Goal: Task Accomplishment & Management: Complete application form

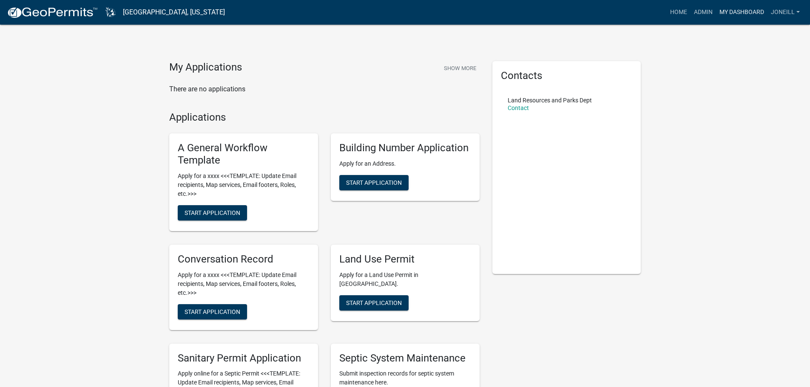
click at [736, 11] on link "My Dashboard" at bounding box center [741, 12] width 51 height 16
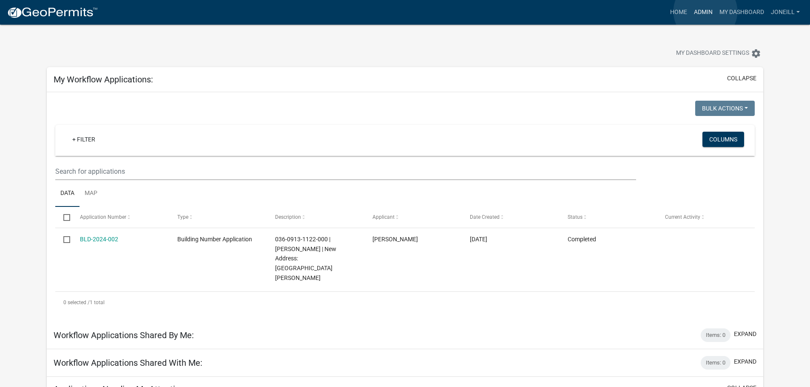
click at [705, 11] on link "Admin" at bounding box center [702, 12] width 25 height 16
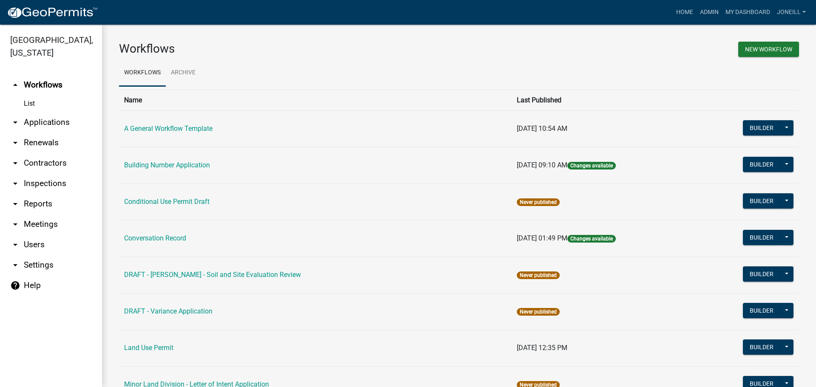
click at [34, 105] on link "List" at bounding box center [51, 103] width 102 height 17
click at [60, 120] on link "arrow_drop_down Applications" at bounding box center [51, 122] width 102 height 20
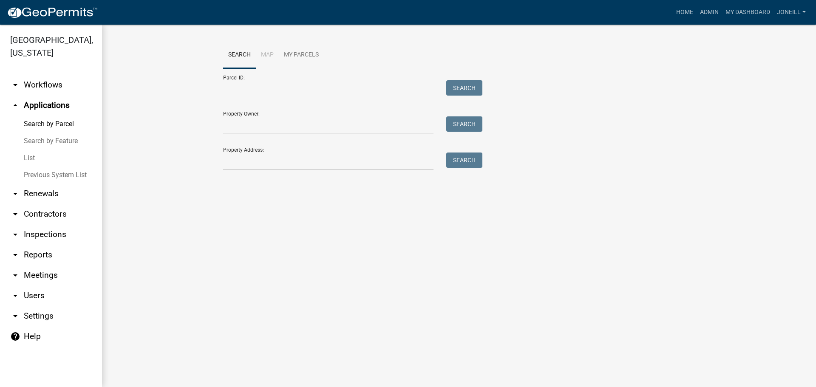
click at [27, 162] on link "List" at bounding box center [51, 158] width 102 height 17
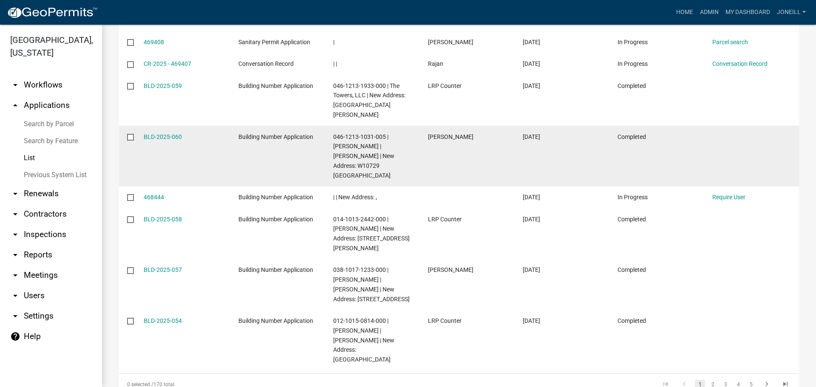
scroll to position [290, 0]
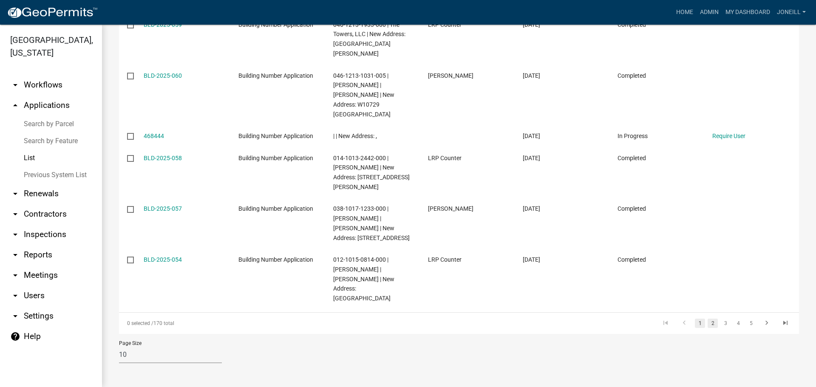
click at [708, 323] on link "2" at bounding box center [713, 323] width 10 height 9
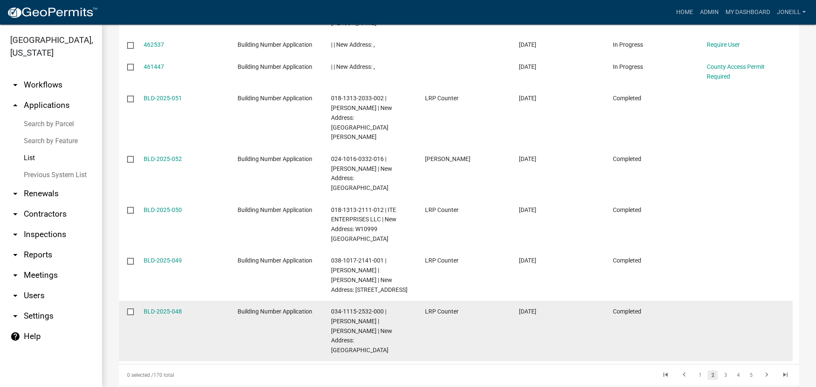
scroll to position [386, 0]
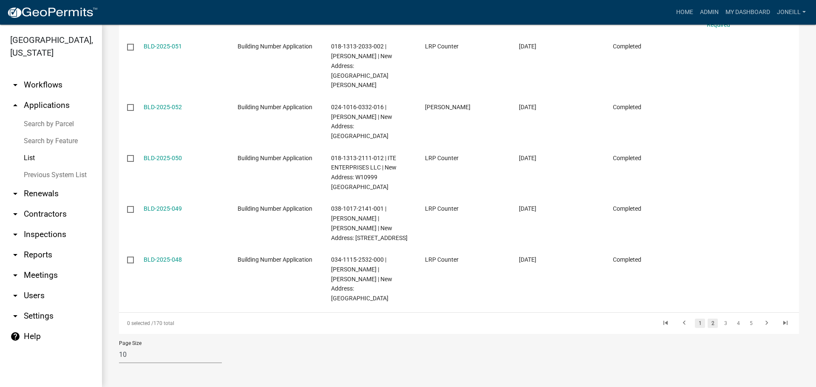
click at [695, 325] on link "1" at bounding box center [700, 323] width 10 height 9
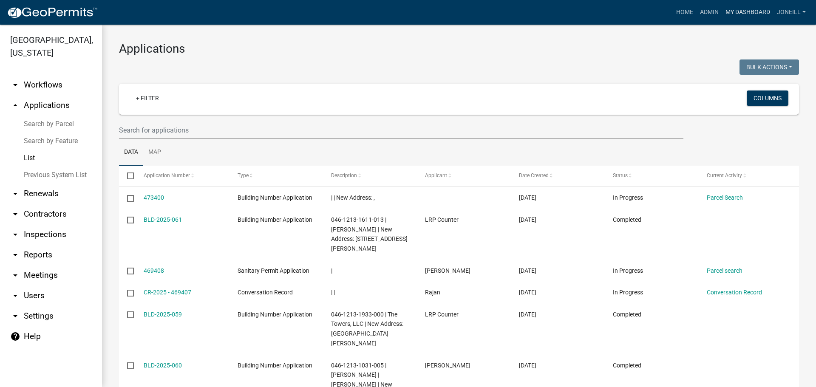
click at [744, 14] on link "My Dashboard" at bounding box center [747, 12] width 51 height 16
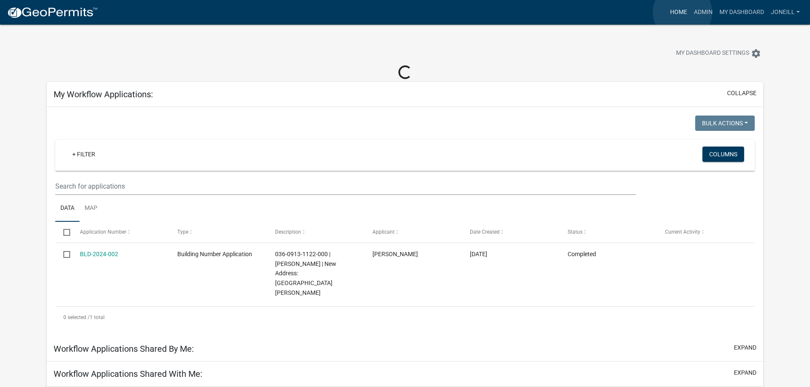
click at [682, 13] on link "Home" at bounding box center [678, 12] width 24 height 16
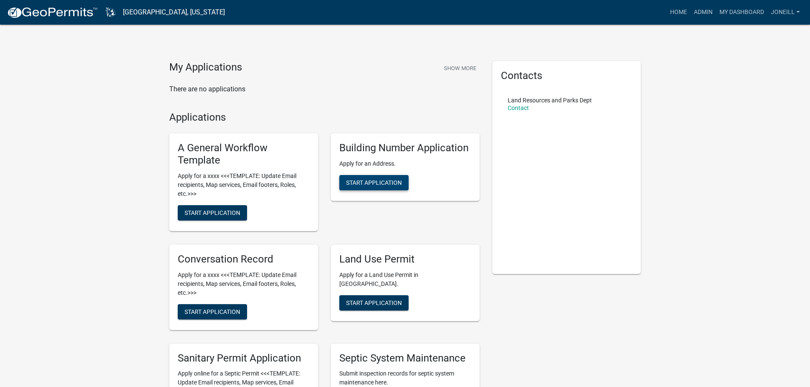
click at [366, 184] on span "Start Application" at bounding box center [374, 182] width 56 height 7
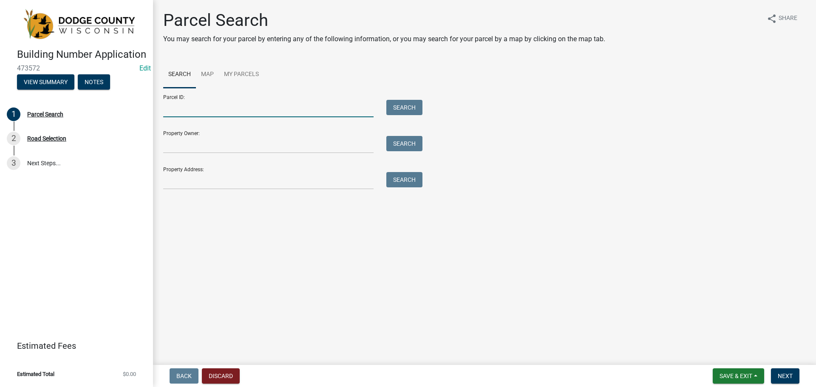
click at [175, 108] on input "Parcel ID:" at bounding box center [268, 108] width 210 height 17
type input "00612152041000"
click at [417, 107] on button "Search" at bounding box center [404, 107] width 36 height 15
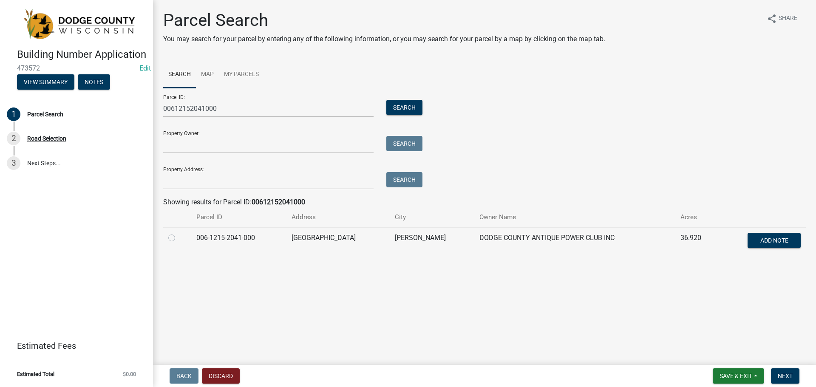
click at [178, 233] on label at bounding box center [178, 233] width 0 height 0
click at [178, 238] on input "radio" at bounding box center [181, 236] width 6 height 6
radio input "true"
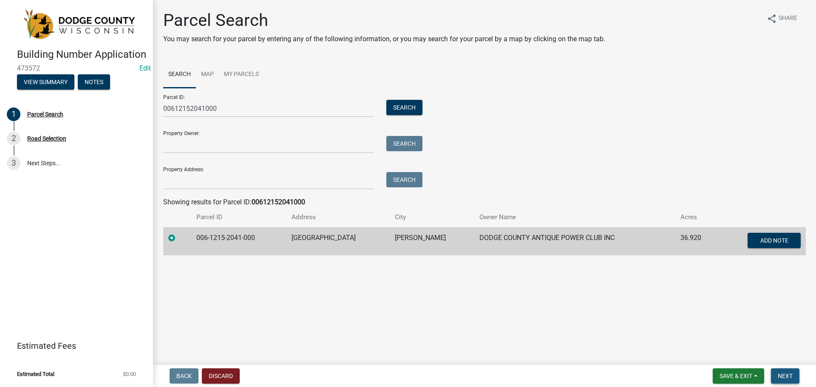
click at [787, 377] on span "Next" at bounding box center [785, 376] width 15 height 7
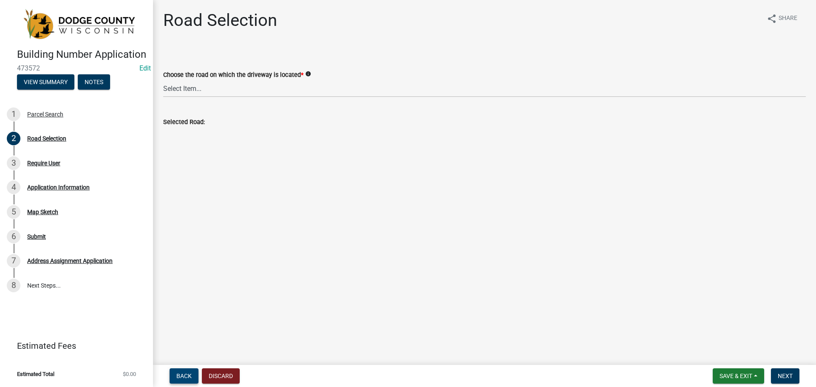
click at [186, 374] on span "Back" at bounding box center [183, 376] width 15 height 7
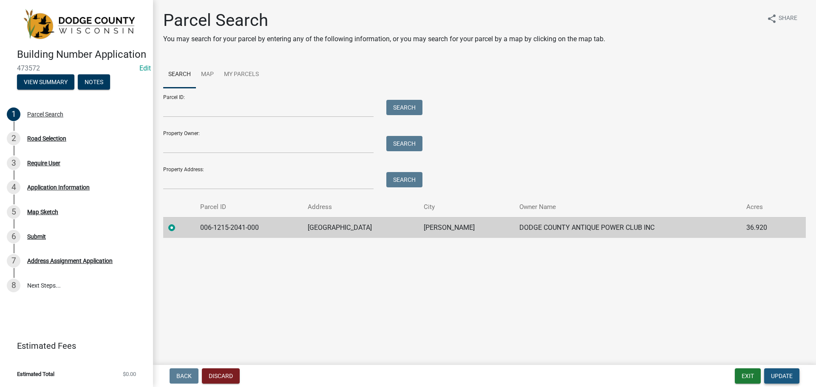
click at [783, 376] on span "Update" at bounding box center [782, 376] width 22 height 7
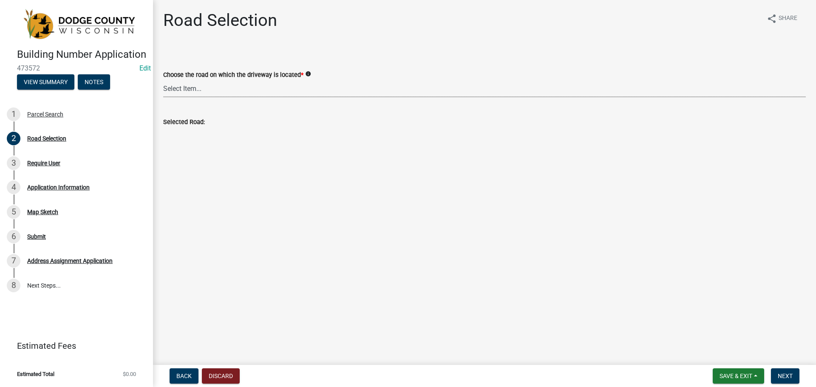
click at [209, 89] on select "Select Item... 100-YARD [PERSON_NAME][GEOGRAPHIC_DATA][PERSON_NAME][US_STATE][P…" at bounding box center [484, 88] width 643 height 17
click at [163, 80] on select "Select Item... 100-YARD [PERSON_NAME][GEOGRAPHIC_DATA][PERSON_NAME][US_STATE][P…" at bounding box center [484, 88] width 643 height 17
select select "209fbd29-012d-4765-91ea-bb673ec9cd37"
click at [779, 374] on span "Next" at bounding box center [785, 376] width 15 height 7
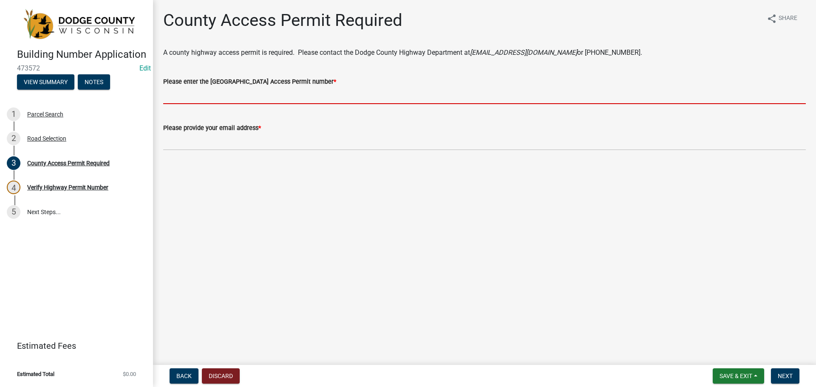
click at [246, 93] on input "Please enter the [GEOGRAPHIC_DATA] Access Permit number *" at bounding box center [484, 95] width 643 height 17
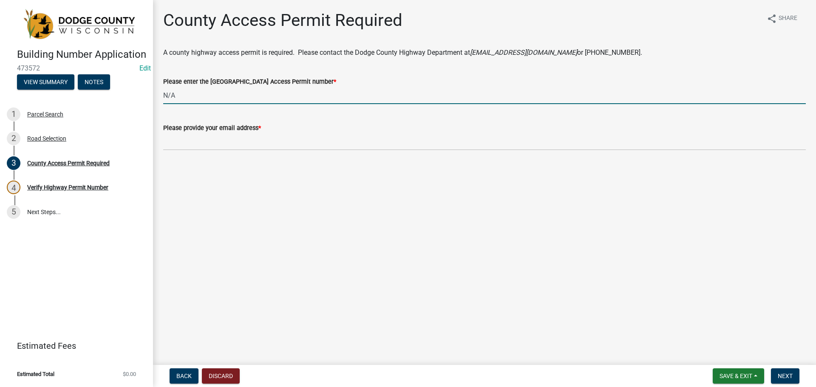
type input "N/A"
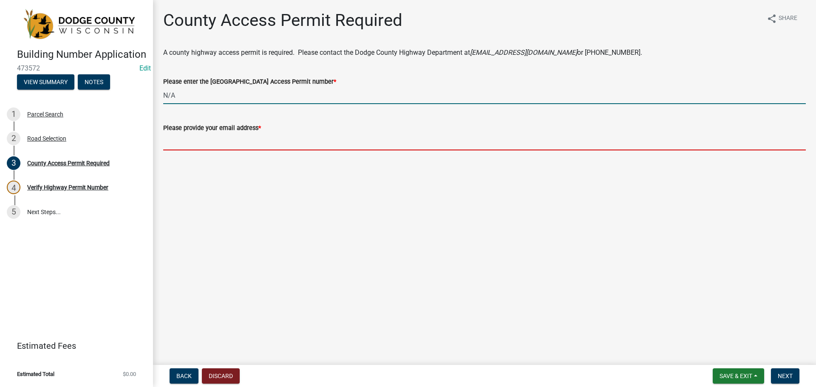
click at [201, 146] on input "Please provide your email address *" at bounding box center [484, 141] width 643 height 17
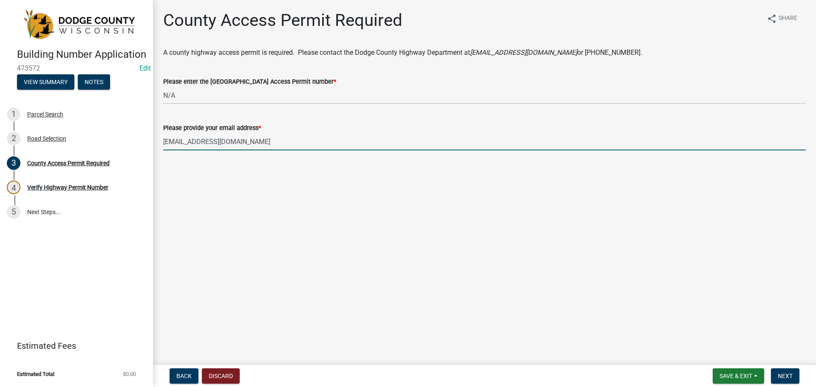
type input "[EMAIL_ADDRESS][DOMAIN_NAME]"
click at [775, 374] on button "Next" at bounding box center [785, 375] width 28 height 15
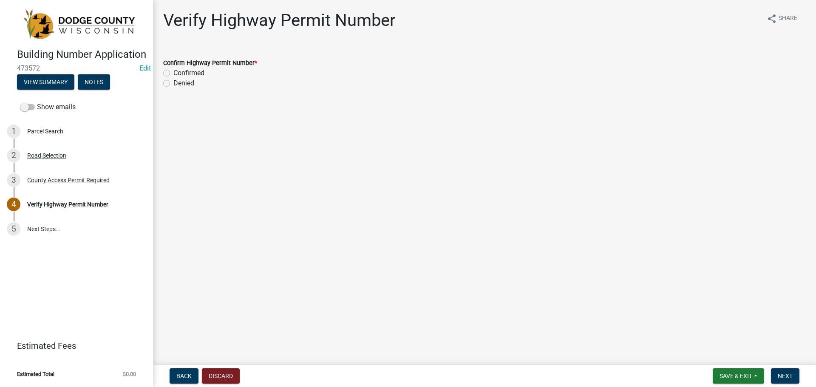
click at [173, 74] on label "Confirmed" at bounding box center [188, 73] width 31 height 10
click at [173, 74] on input "Confirmed" at bounding box center [176, 71] width 6 height 6
radio input "true"
click at [781, 376] on span "Next" at bounding box center [785, 376] width 15 height 7
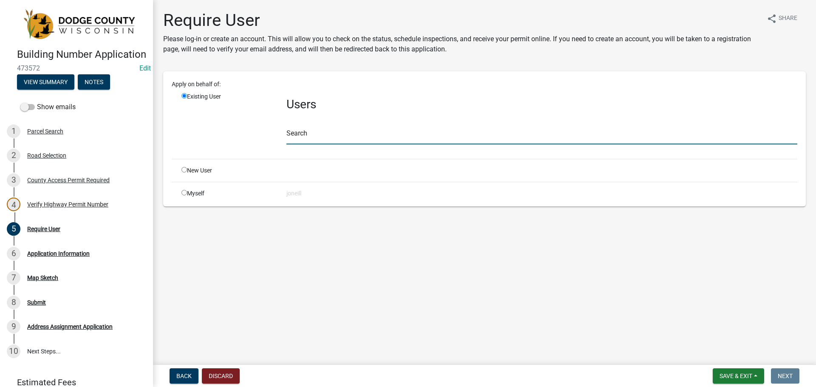
click at [307, 131] on input "text" at bounding box center [541, 135] width 511 height 17
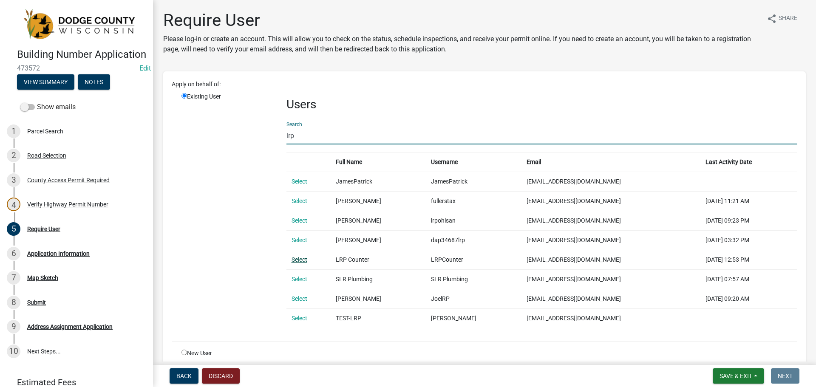
type input "lrp"
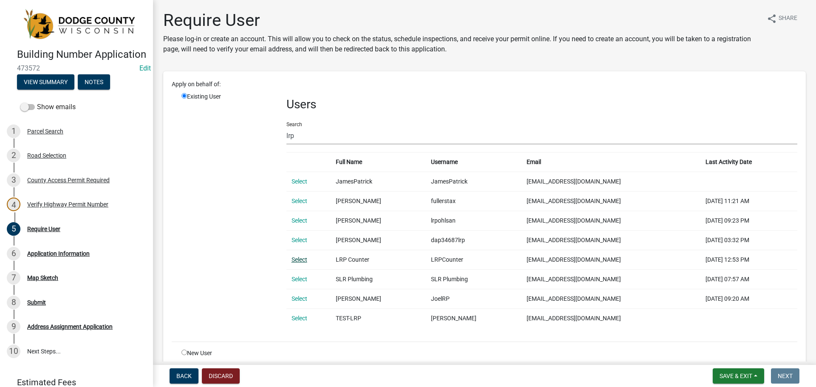
click at [297, 260] on link "Select" at bounding box center [300, 259] width 16 height 7
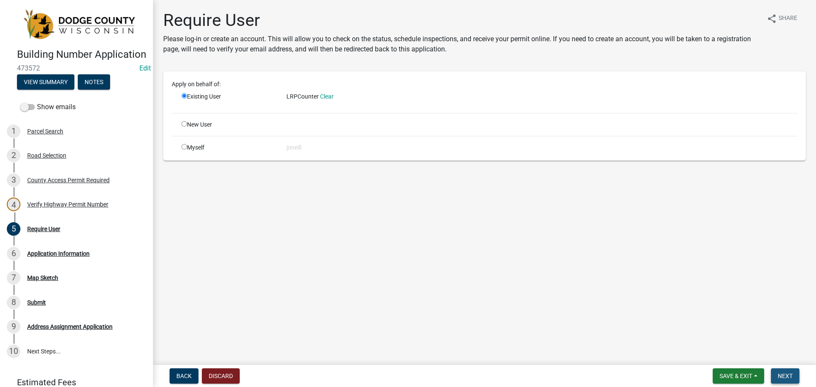
click at [791, 369] on button "Next" at bounding box center [785, 375] width 28 height 15
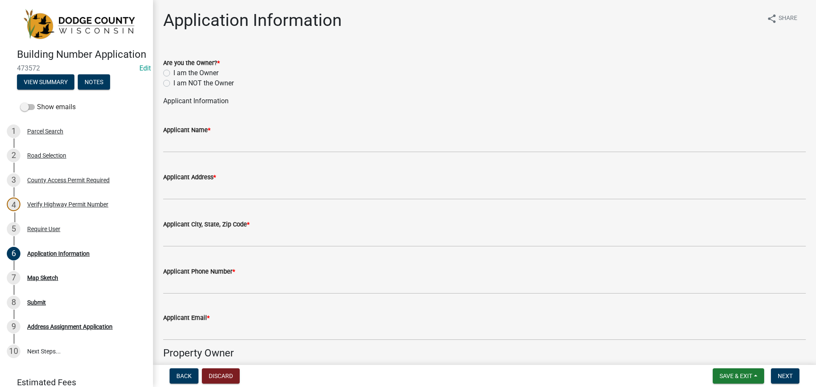
click at [173, 73] on label "I am the Owner" at bounding box center [195, 73] width 45 height 10
click at [173, 73] on input "I am the Owner" at bounding box center [176, 71] width 6 height 6
radio input "true"
click at [173, 83] on label "I am NOT the Owner" at bounding box center [203, 83] width 60 height 10
click at [173, 83] on input "I am NOT the Owner" at bounding box center [176, 81] width 6 height 6
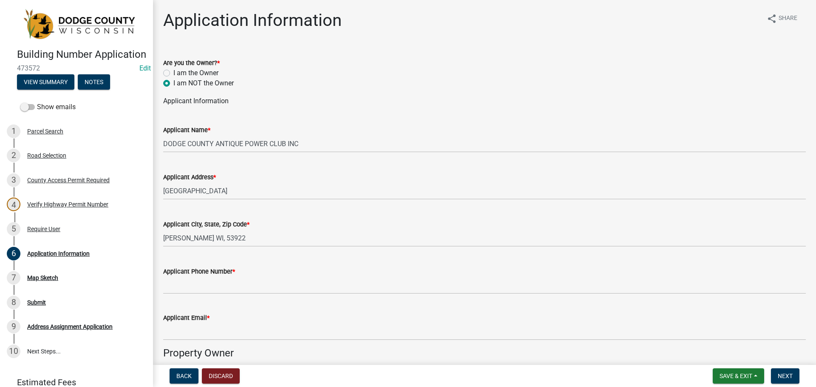
radio input "true"
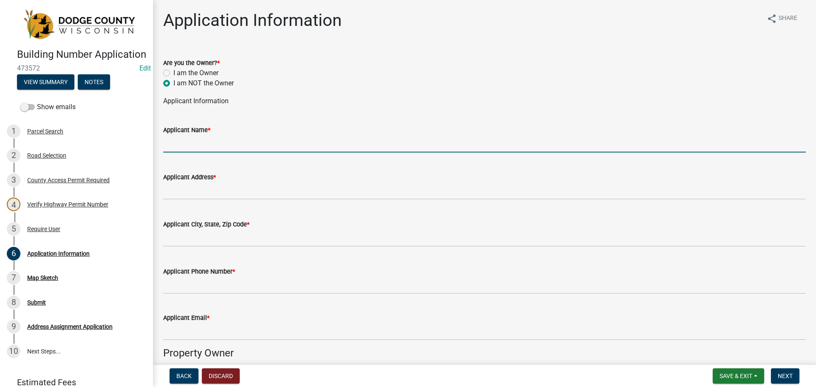
click at [192, 144] on input "Applicant Name *" at bounding box center [484, 143] width 643 height 17
type input "O"
type input "[PERSON_NAME]"
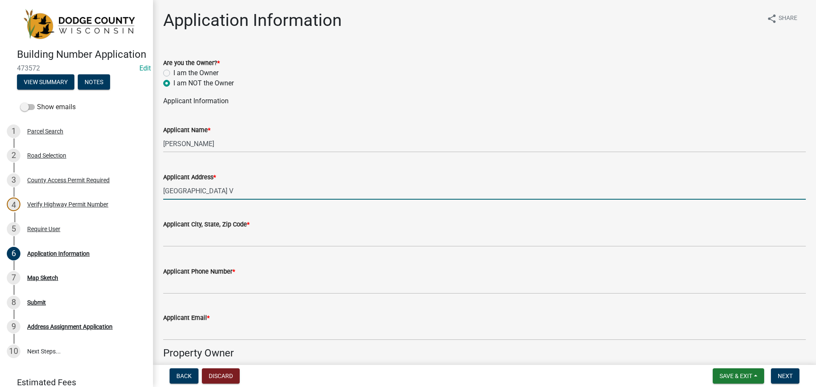
type input "[GEOGRAPHIC_DATA] V"
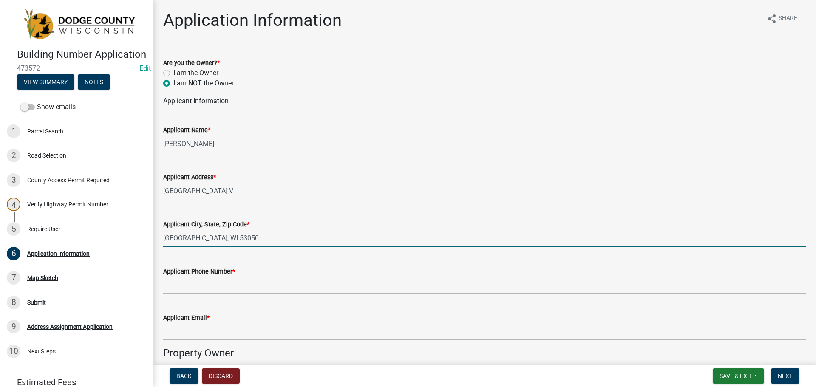
type input "[GEOGRAPHIC_DATA], WI 53050"
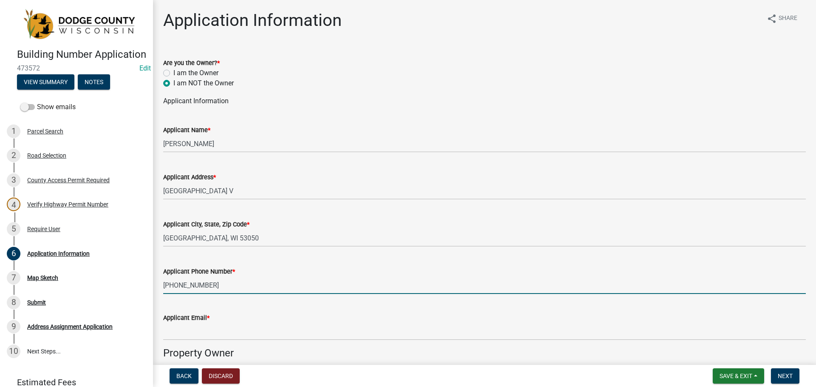
type input "[PHONE_NUMBER]"
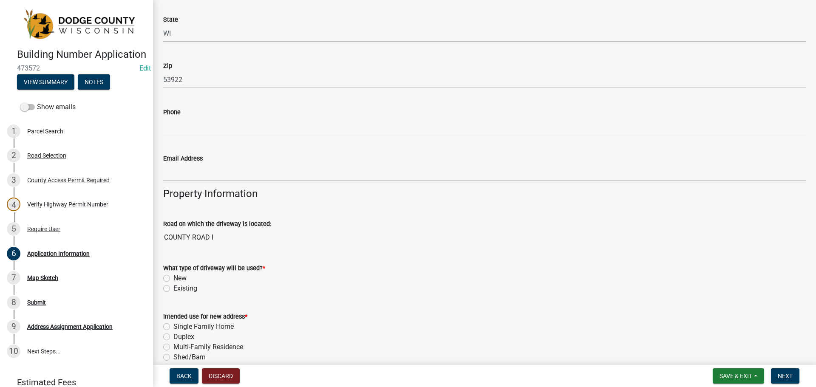
scroll to position [510, 0]
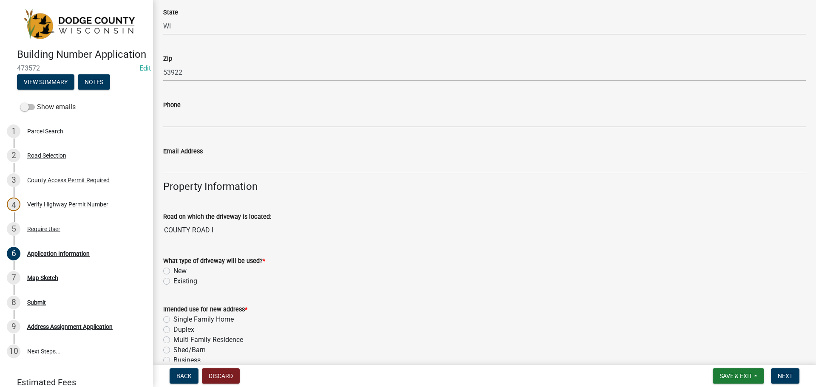
type input "[EMAIL_ADDRESS][DOMAIN_NAME]"
click at [173, 281] on label "Existing" at bounding box center [185, 281] width 24 height 10
click at [173, 281] on input "Existing" at bounding box center [176, 279] width 6 height 6
radio input "true"
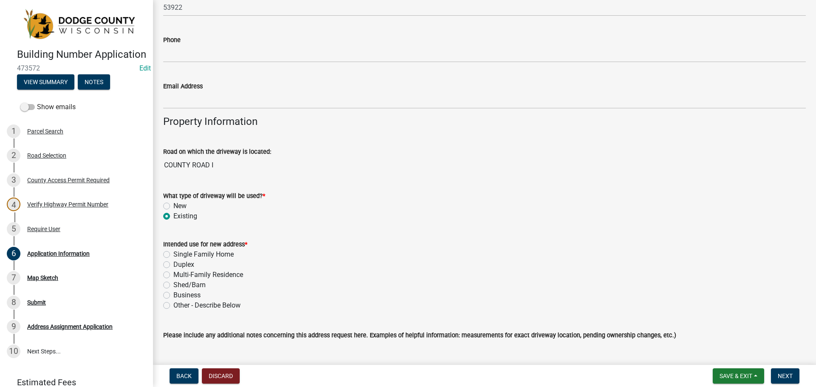
scroll to position [595, 0]
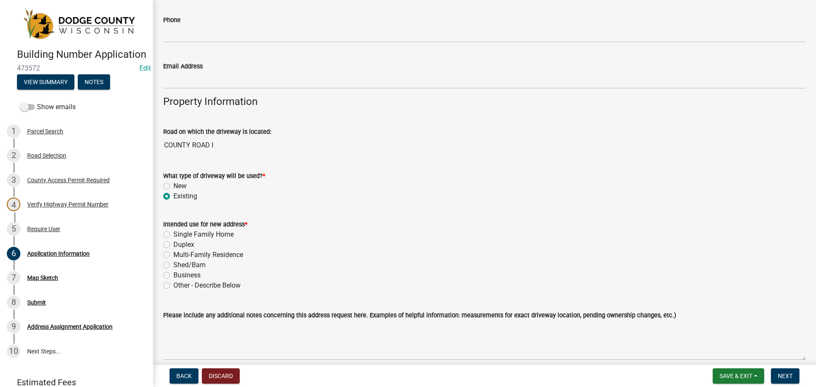
click at [173, 285] on label "Other - Describe Below" at bounding box center [206, 285] width 67 height 10
click at [173, 285] on input "Other - Describe Below" at bounding box center [176, 283] width 6 height 6
radio input "true"
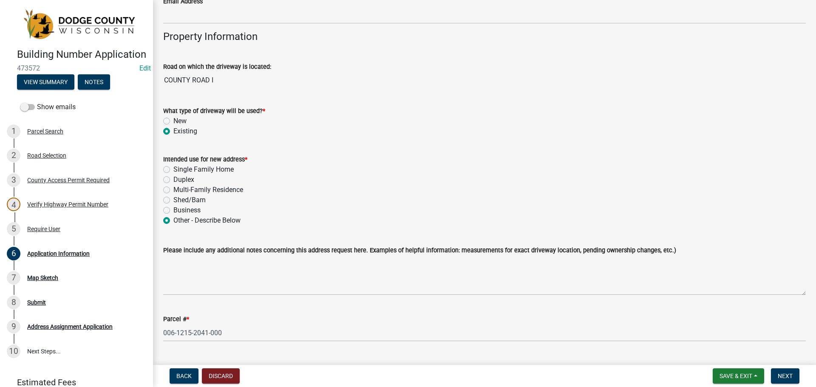
scroll to position [680, 0]
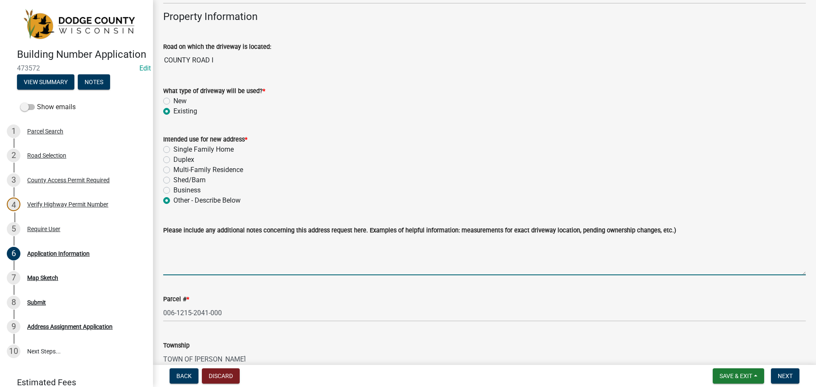
click at [176, 242] on textarea "Please include any additional notes concerning this address request here. Examp…" at bounding box center [484, 255] width 643 height 40
click at [277, 249] on textarea "Moving main entrance to the [GEOGRAPHIC_DATA] Antique Power Club property from …" at bounding box center [484, 255] width 643 height 40
click at [261, 246] on textarea "Moving main entrance to the [GEOGRAPHIC_DATA] Antique Power Club property from …" at bounding box center [484, 255] width 643 height 40
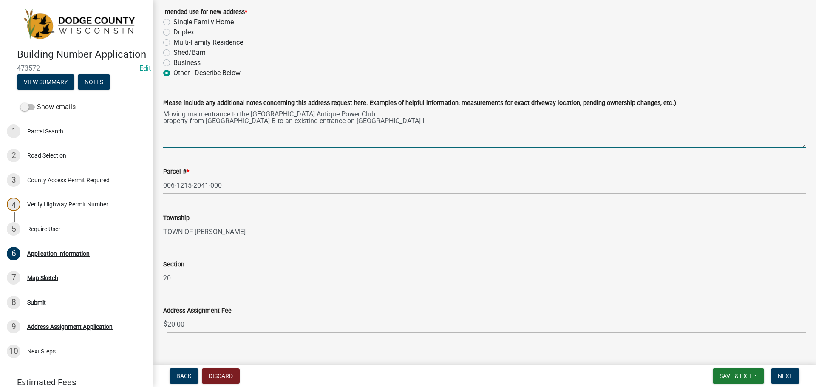
scroll to position [820, 0]
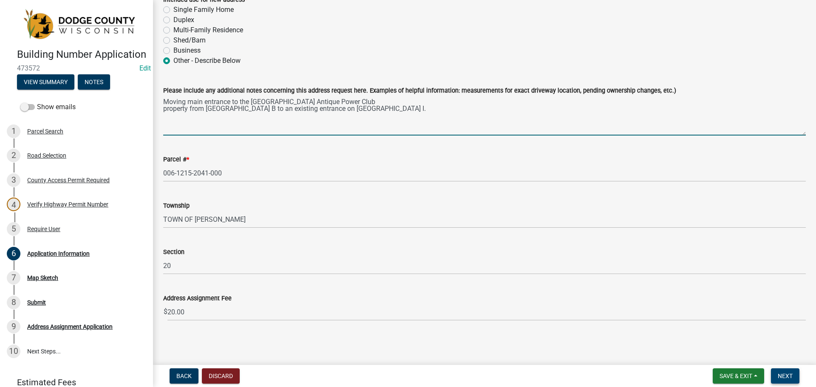
type textarea "Moving main entrance to the [GEOGRAPHIC_DATA] Antique Power Club property from …"
click at [789, 376] on span "Next" at bounding box center [785, 376] width 15 height 7
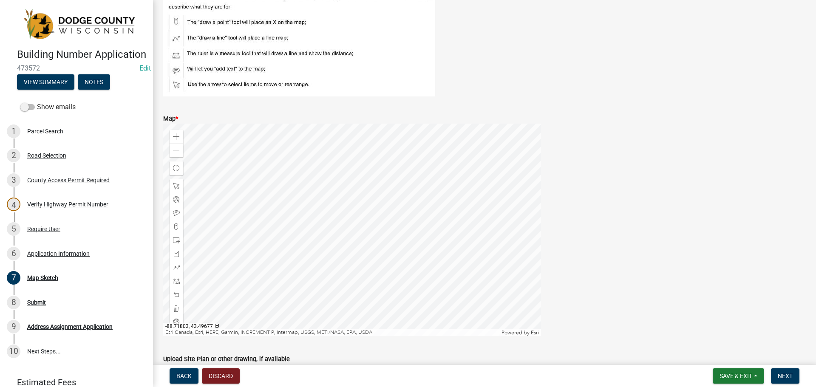
scroll to position [88, 0]
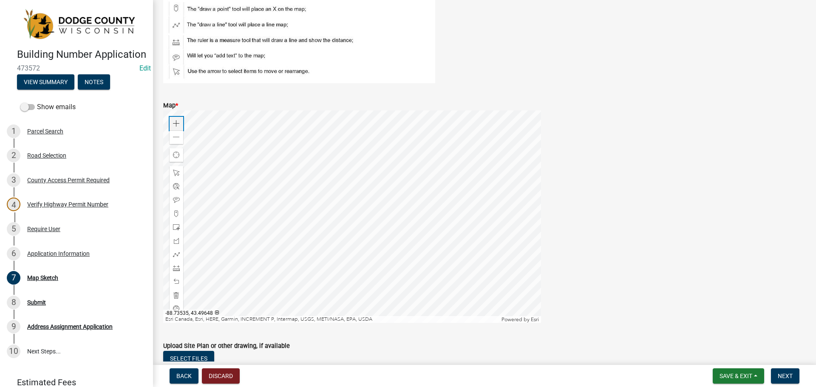
click at [179, 125] on span at bounding box center [176, 123] width 7 height 7
click at [386, 187] on div at bounding box center [352, 216] width 378 height 212
click at [392, 199] on div at bounding box center [352, 216] width 378 height 212
click at [175, 139] on span at bounding box center [176, 137] width 7 height 7
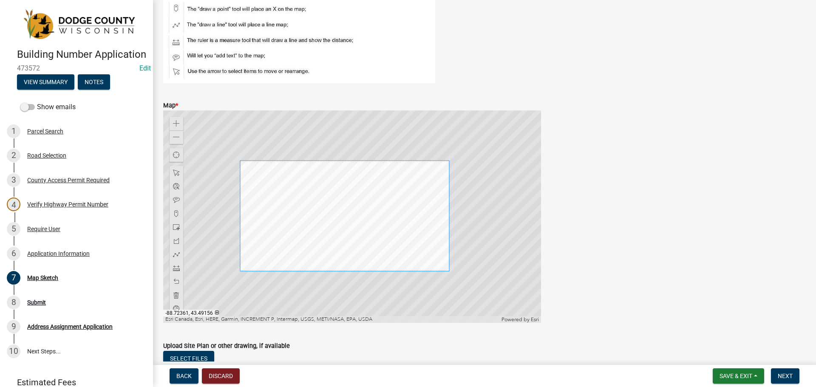
click at [449, 271] on div at bounding box center [352, 216] width 378 height 212
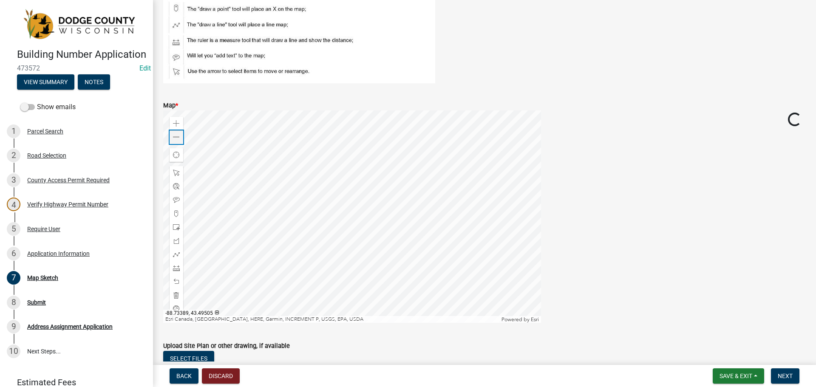
click at [173, 139] on span at bounding box center [176, 137] width 7 height 7
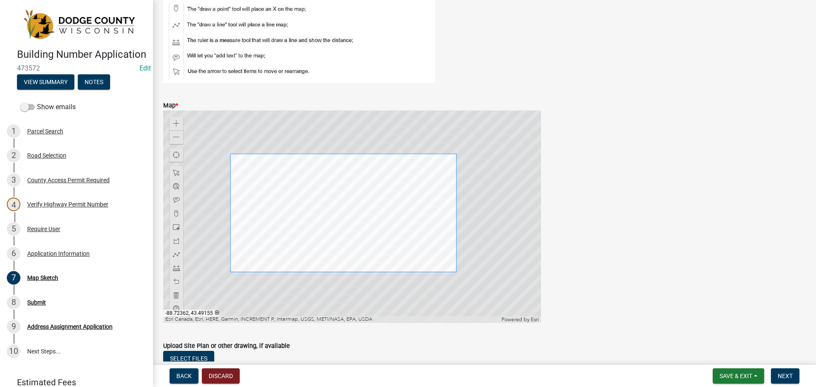
click at [456, 272] on div at bounding box center [352, 216] width 378 height 212
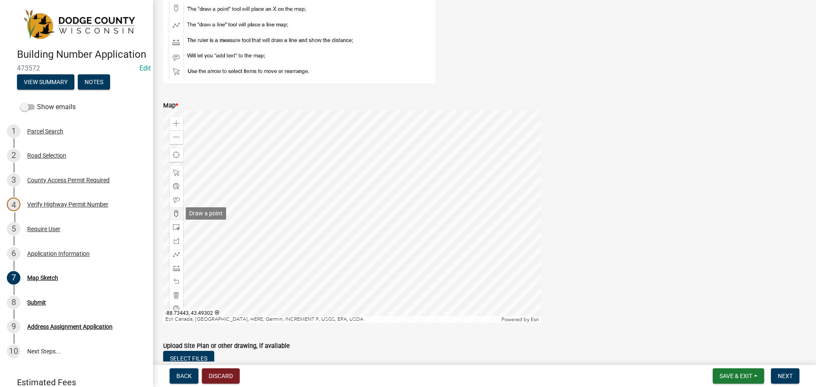
click at [176, 211] on span at bounding box center [176, 213] width 7 height 7
click at [204, 198] on div at bounding box center [352, 216] width 378 height 212
click at [181, 255] on div at bounding box center [177, 255] width 14 height 14
click at [206, 198] on div at bounding box center [352, 216] width 378 height 212
click at [357, 192] on div at bounding box center [352, 216] width 378 height 212
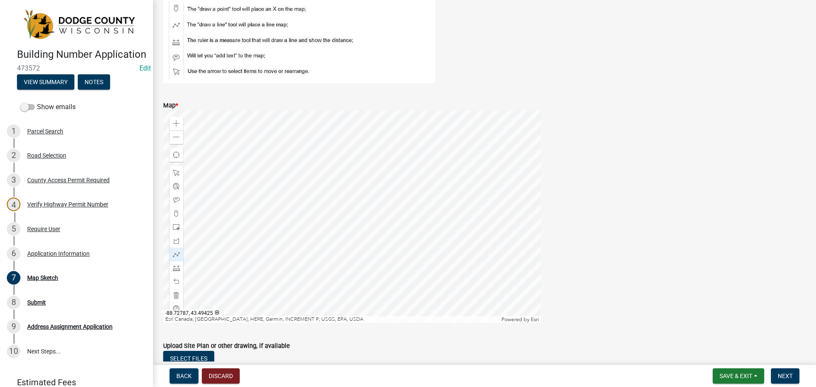
click at [401, 192] on div at bounding box center [352, 216] width 378 height 212
click at [418, 192] on div at bounding box center [352, 216] width 378 height 212
click at [423, 193] on div at bounding box center [352, 216] width 378 height 212
click at [425, 198] on div at bounding box center [352, 216] width 378 height 212
click at [427, 223] on div at bounding box center [352, 216] width 378 height 212
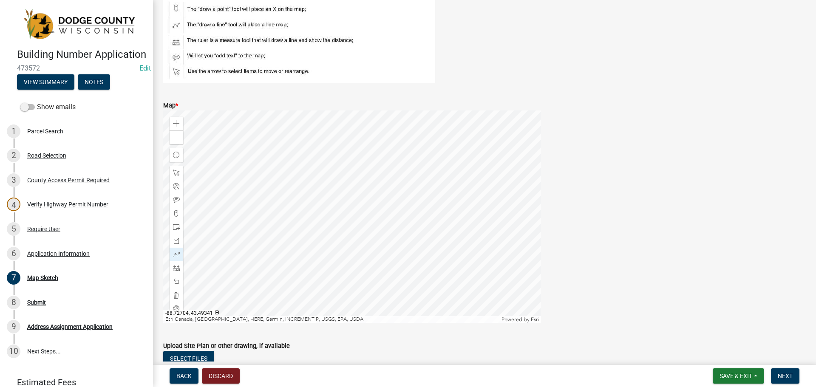
click at [427, 231] on div at bounding box center [352, 216] width 378 height 212
click at [429, 235] on div at bounding box center [352, 216] width 378 height 212
click at [434, 235] on div at bounding box center [352, 216] width 378 height 212
click at [455, 235] on div at bounding box center [352, 216] width 378 height 212
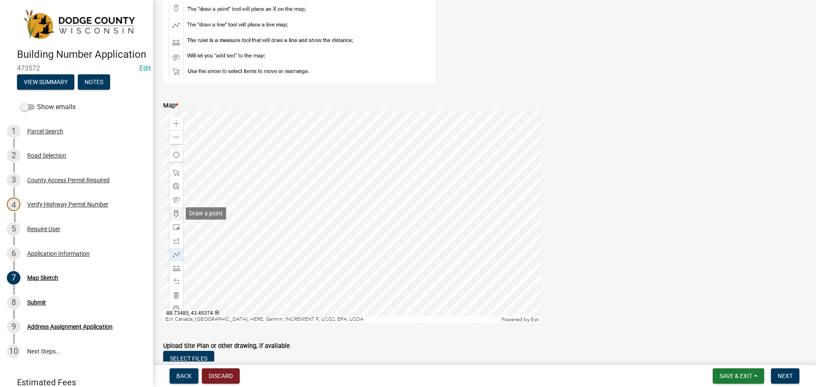
click at [176, 212] on span at bounding box center [176, 213] width 7 height 7
click at [175, 201] on span at bounding box center [176, 200] width 7 height 7
click at [495, 147] on div at bounding box center [352, 216] width 378 height 212
click at [174, 175] on span at bounding box center [176, 173] width 7 height 7
click at [493, 152] on div at bounding box center [352, 216] width 378 height 212
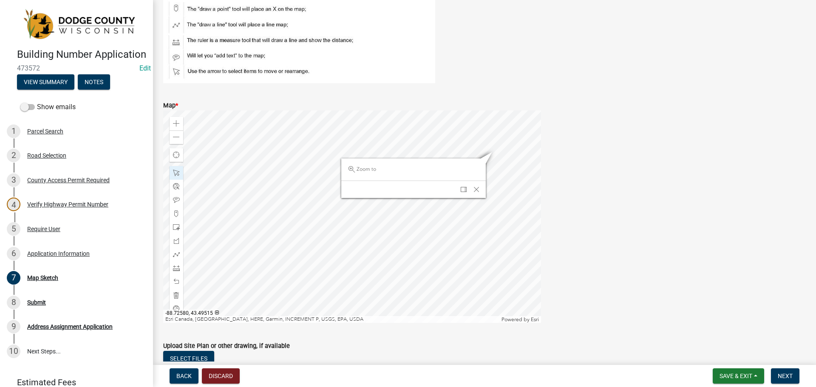
click at [469, 151] on div at bounding box center [352, 216] width 378 height 212
click at [467, 188] on div "Dock" at bounding box center [463, 190] width 13 height 12
click at [523, 150] on span "Close" at bounding box center [525, 148] width 7 height 7
click at [470, 153] on div at bounding box center [352, 216] width 378 height 212
click at [476, 159] on div at bounding box center [352, 216] width 378 height 212
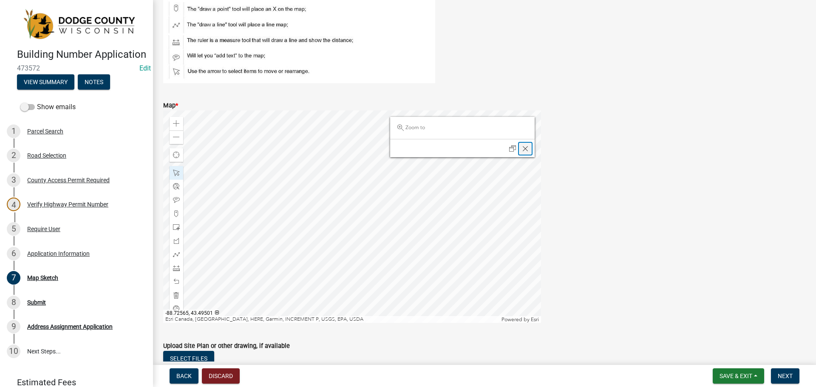
click at [523, 149] on span "Close" at bounding box center [525, 148] width 7 height 7
click at [470, 151] on div at bounding box center [352, 216] width 378 height 212
click at [176, 203] on span at bounding box center [176, 200] width 7 height 7
click at [462, 151] on div at bounding box center [352, 216] width 378 height 212
click at [178, 173] on span at bounding box center [176, 173] width 7 height 7
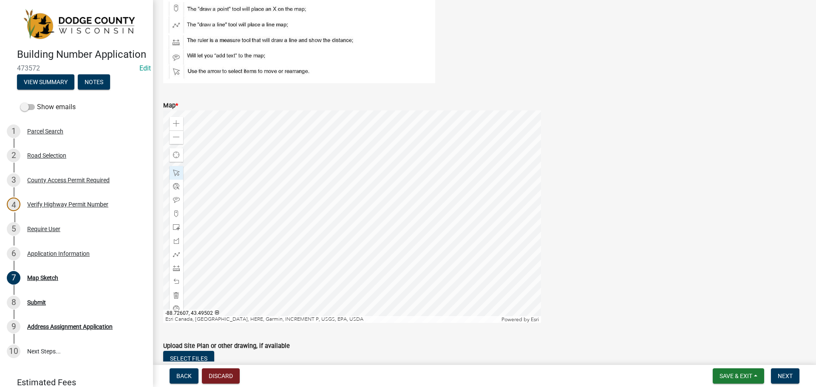
click at [459, 156] on div at bounding box center [352, 216] width 378 height 212
click at [515, 150] on span "Undock" at bounding box center [512, 148] width 7 height 7
click at [470, 154] on div at bounding box center [352, 216] width 378 height 212
click at [521, 190] on span "Close" at bounding box center [522, 193] width 7 height 7
click at [179, 254] on span at bounding box center [176, 254] width 7 height 7
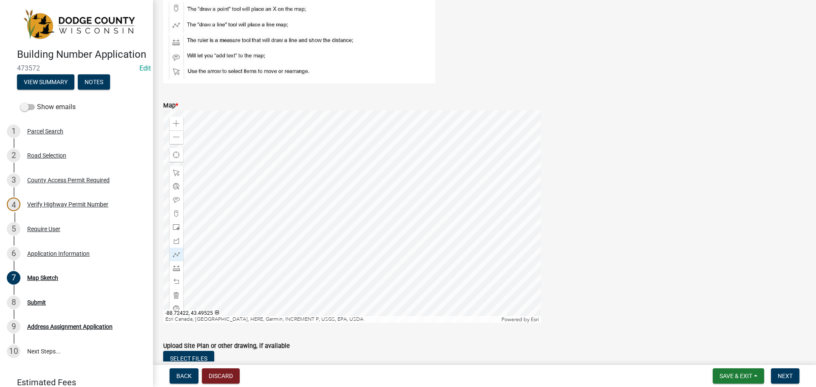
click at [521, 147] on div at bounding box center [352, 216] width 378 height 212
click at [531, 139] on div at bounding box center [352, 216] width 378 height 212
click at [176, 195] on div at bounding box center [177, 200] width 14 height 14
click at [243, 218] on div at bounding box center [352, 216] width 378 height 212
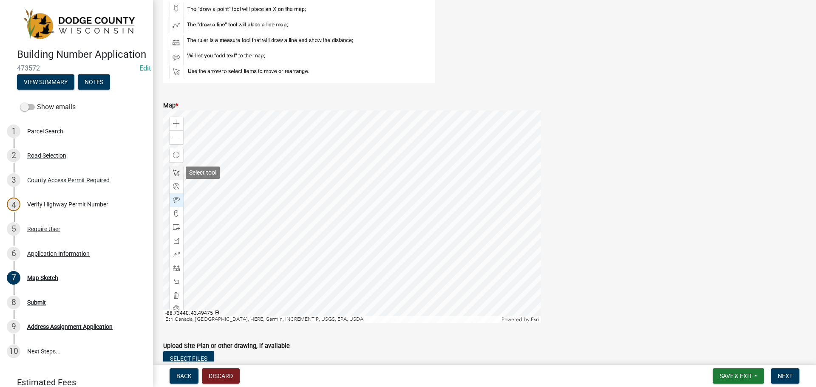
click at [176, 170] on span at bounding box center [176, 173] width 7 height 7
click at [235, 219] on div at bounding box center [352, 216] width 378 height 212
click at [264, 215] on div at bounding box center [352, 216] width 378 height 212
click at [176, 171] on span at bounding box center [176, 173] width 7 height 7
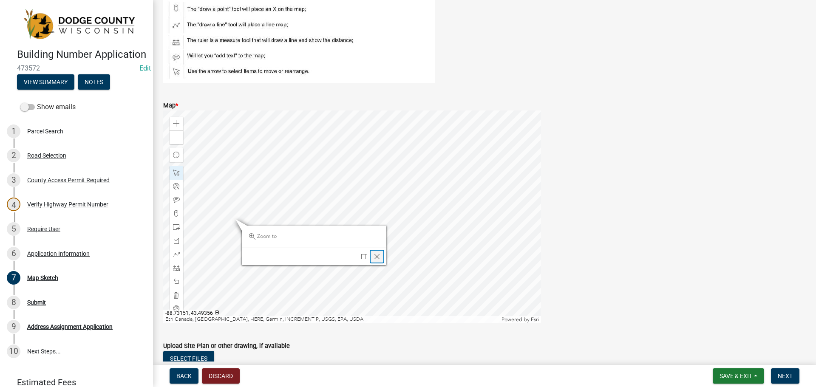
click at [375, 258] on span "Close" at bounding box center [377, 256] width 7 height 7
click at [265, 217] on div at bounding box center [352, 216] width 378 height 212
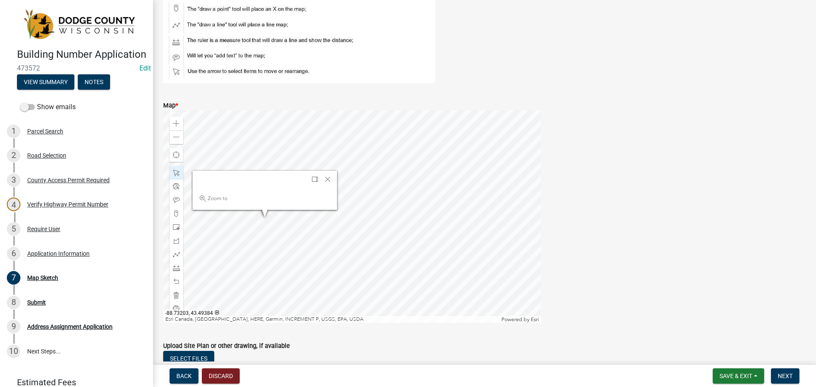
click at [263, 211] on div at bounding box center [352, 216] width 378 height 212
click at [331, 179] on span "Close" at bounding box center [327, 179] width 7 height 7
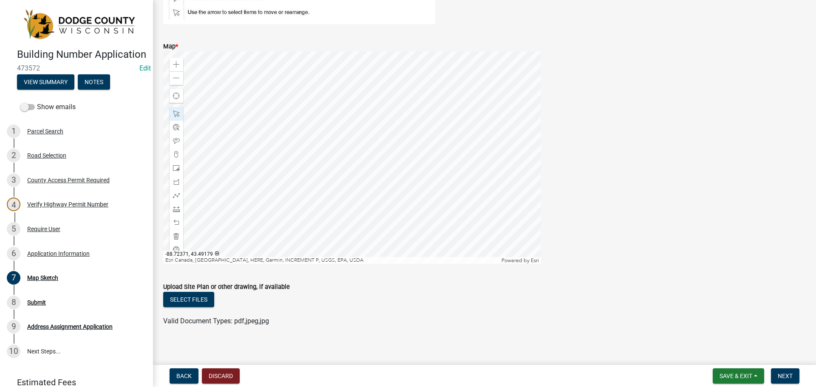
scroll to position [153, 0]
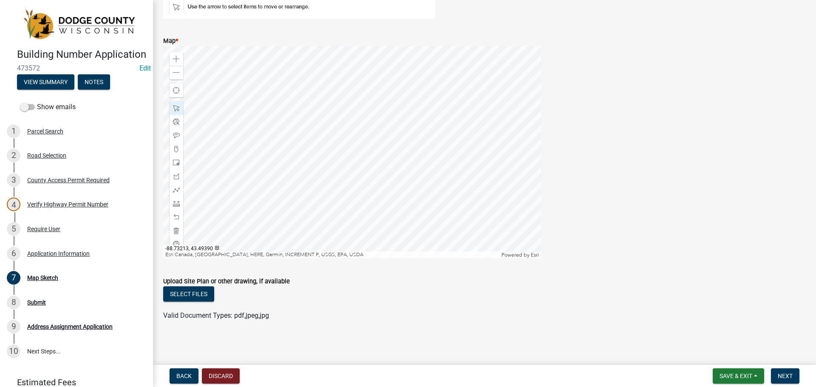
click at [259, 144] on div at bounding box center [352, 152] width 378 height 212
click at [783, 376] on span "Next" at bounding box center [785, 376] width 15 height 7
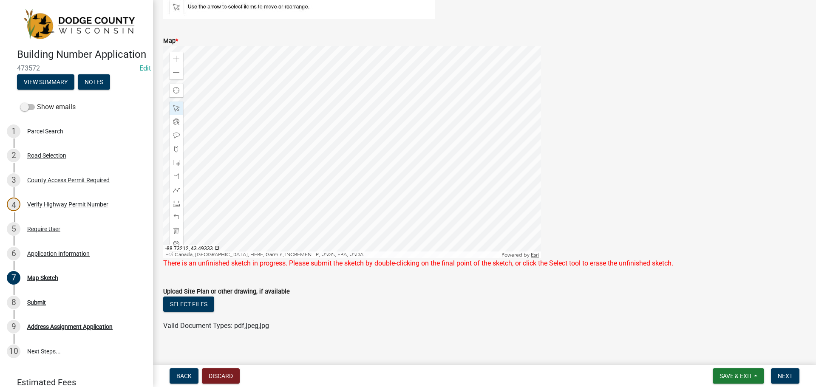
click at [260, 170] on div at bounding box center [352, 152] width 378 height 212
click at [787, 374] on span "Next" at bounding box center [785, 376] width 15 height 7
click at [176, 107] on span at bounding box center [176, 108] width 7 height 7
click at [285, 96] on div at bounding box center [352, 152] width 378 height 212
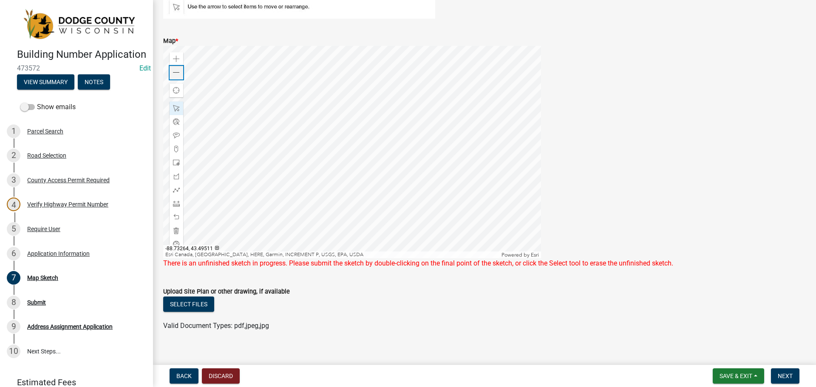
click at [178, 74] on span at bounding box center [176, 72] width 7 height 7
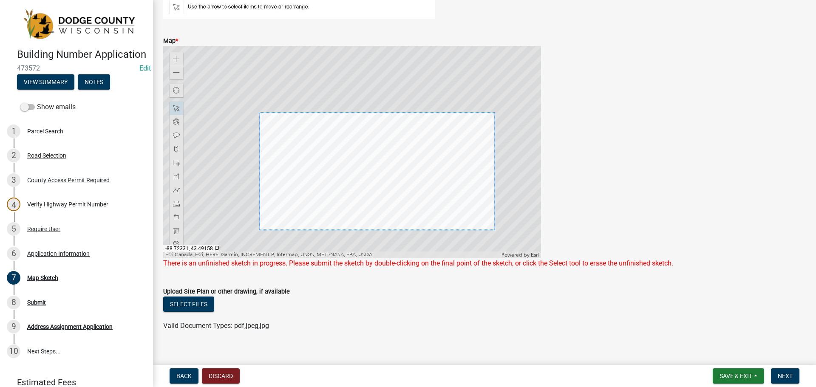
click at [495, 230] on div at bounding box center [352, 152] width 378 height 212
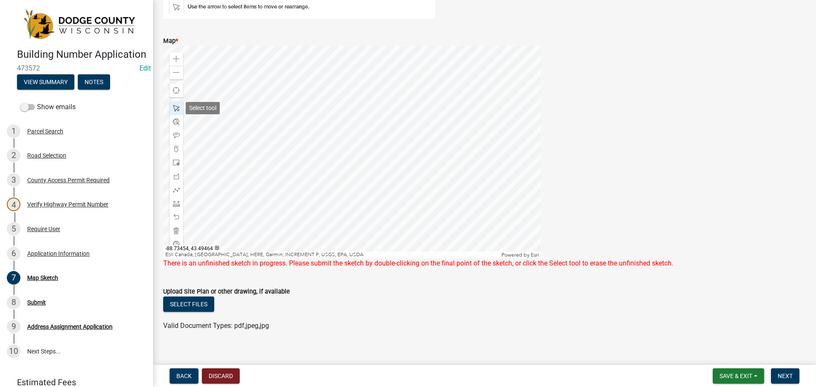
click at [180, 107] on div at bounding box center [177, 109] width 14 height 14
click at [446, 100] on div at bounding box center [352, 152] width 378 height 212
click at [468, 96] on div at bounding box center [352, 152] width 378 height 212
click at [509, 138] on span "Close" at bounding box center [509, 137] width 7 height 7
click at [249, 55] on div at bounding box center [352, 152] width 378 height 212
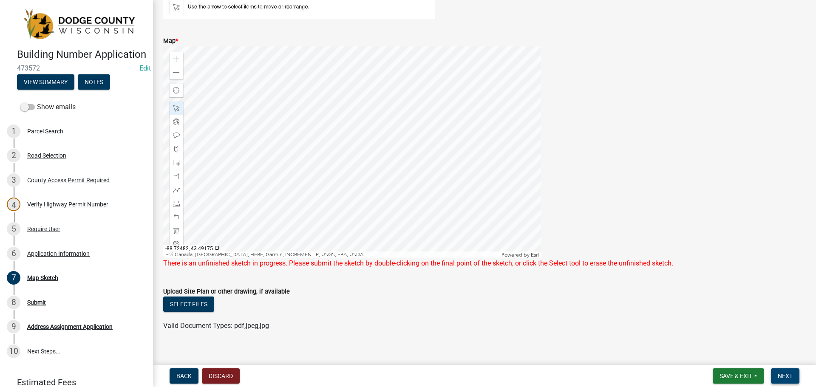
click at [789, 375] on span "Next" at bounding box center [785, 376] width 15 height 7
click at [176, 192] on span at bounding box center [176, 190] width 7 height 7
click at [790, 375] on span "Next" at bounding box center [785, 376] width 15 height 7
click at [177, 148] on span at bounding box center [176, 149] width 7 height 7
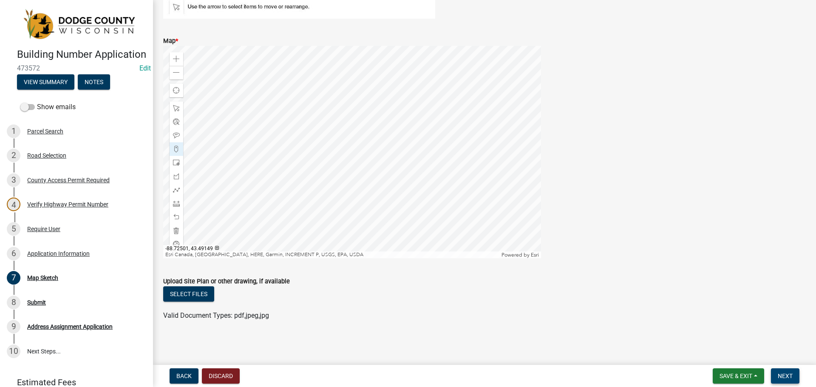
click at [787, 382] on button "Next" at bounding box center [785, 375] width 28 height 15
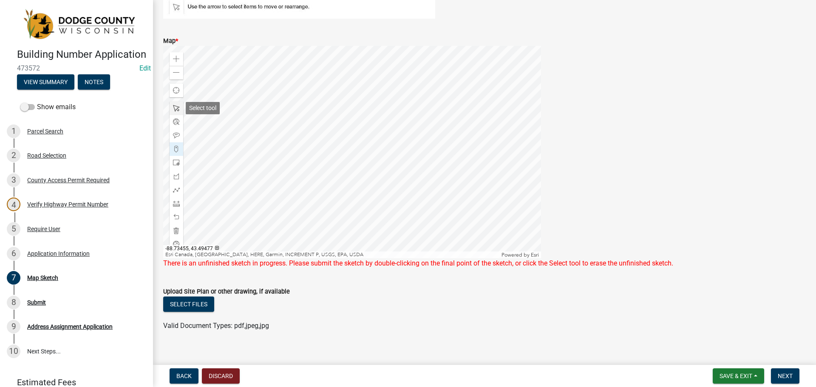
click at [179, 108] on span at bounding box center [176, 108] width 7 height 7
click at [776, 374] on button "Next" at bounding box center [785, 375] width 28 height 15
click at [353, 165] on div at bounding box center [352, 152] width 378 height 212
click at [349, 206] on div at bounding box center [352, 152] width 378 height 212
click at [791, 375] on span "Next" at bounding box center [785, 376] width 15 height 7
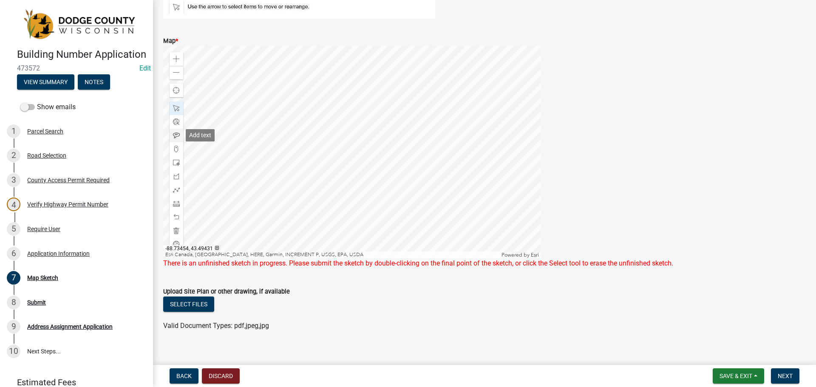
click at [179, 134] on span at bounding box center [176, 135] width 7 height 7
click at [788, 379] on span "Next" at bounding box center [785, 376] width 15 height 7
click at [727, 374] on span "Save & Exit" at bounding box center [735, 376] width 33 height 7
click at [727, 355] on button "Save & Exit" at bounding box center [730, 354] width 68 height 20
click at [737, 380] on button "Save & Exit" at bounding box center [738, 375] width 51 height 15
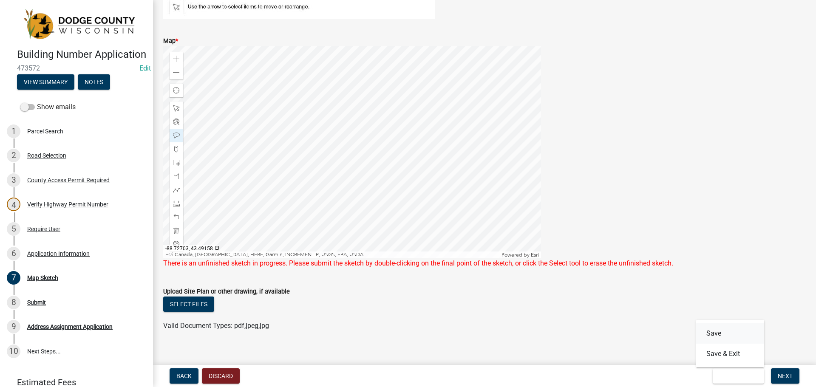
click at [719, 335] on button "Save" at bounding box center [730, 333] width 68 height 20
click at [791, 376] on span "Next" at bounding box center [785, 376] width 15 height 7
click at [178, 165] on span at bounding box center [176, 162] width 7 height 7
click at [474, 178] on div at bounding box center [352, 152] width 378 height 212
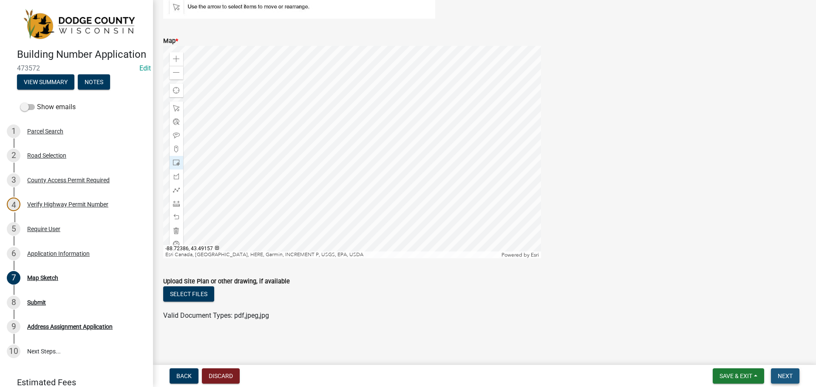
click at [786, 376] on span "Next" at bounding box center [785, 376] width 15 height 7
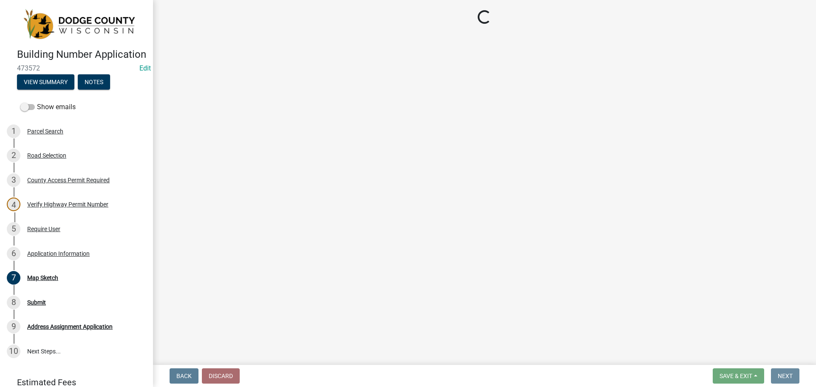
scroll to position [0, 0]
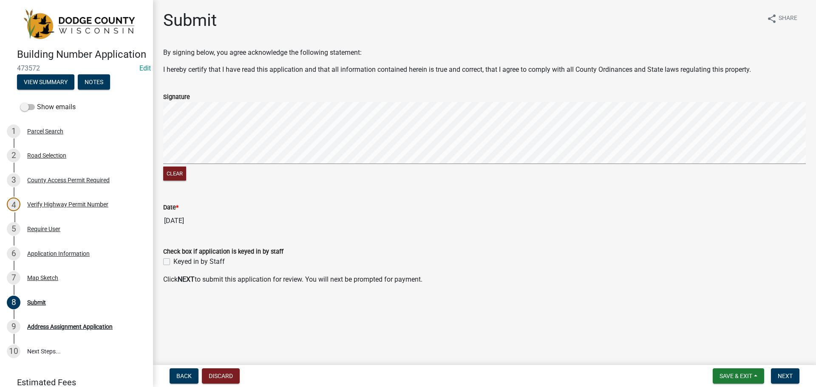
click at [173, 261] on label "Keyed in by Staff" at bounding box center [198, 262] width 51 height 10
click at [173, 261] on input "Keyed in by Staff" at bounding box center [176, 260] width 6 height 6
checkbox input "true"
click at [781, 374] on span "Next" at bounding box center [785, 376] width 15 height 7
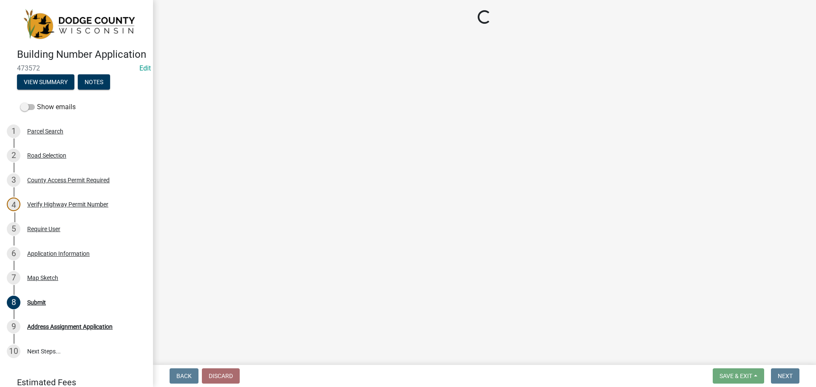
select select "3: 3"
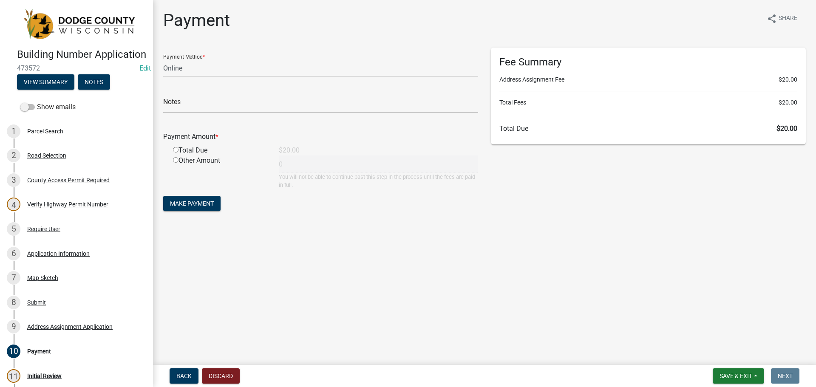
click at [176, 150] on input "radio" at bounding box center [176, 150] width 6 height 6
radio input "true"
type input "20"
click at [183, 69] on select "Credit Card POS Check Cash Online" at bounding box center [320, 67] width 315 height 17
select select "1: 0"
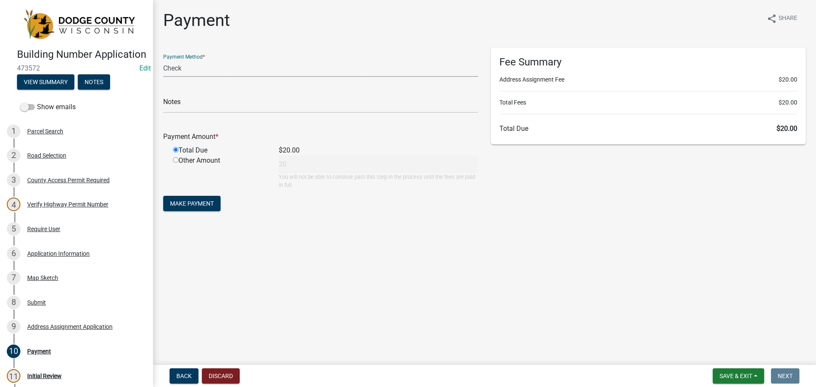
click at [163, 59] on select "Credit Card POS Check Cash Online" at bounding box center [320, 67] width 315 height 17
click at [183, 99] on input "text" at bounding box center [320, 104] width 315 height 17
type input "4393"
click at [201, 203] on span "Make Payment" at bounding box center [192, 203] width 44 height 7
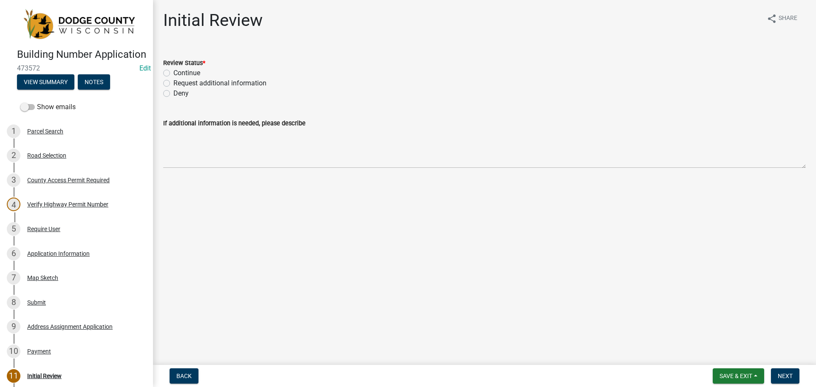
click at [173, 71] on label "Continue" at bounding box center [186, 73] width 27 height 10
click at [173, 71] on input "Continue" at bounding box center [176, 71] width 6 height 6
radio input "true"
click at [784, 374] on span "Next" at bounding box center [785, 376] width 15 height 7
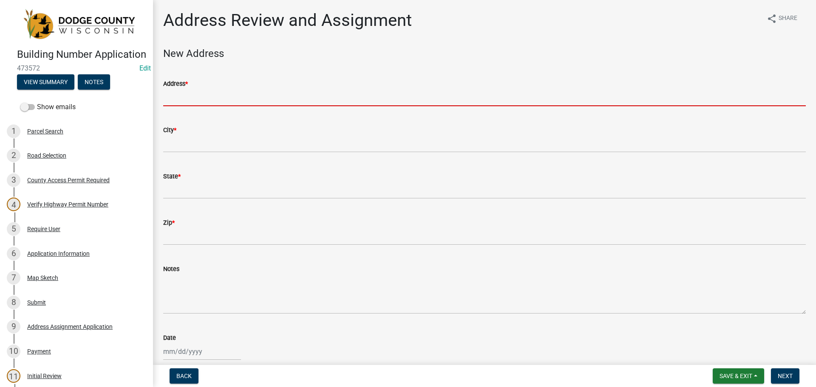
click at [178, 93] on input "Address *" at bounding box center [484, 97] width 643 height 17
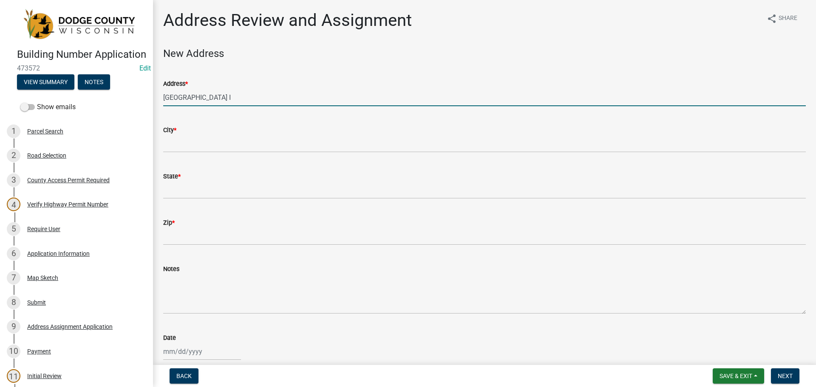
type input "[GEOGRAPHIC_DATA] I"
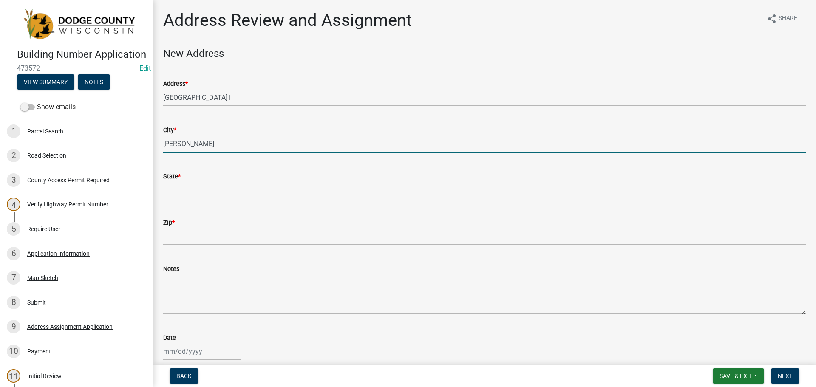
type input "[PERSON_NAME]"
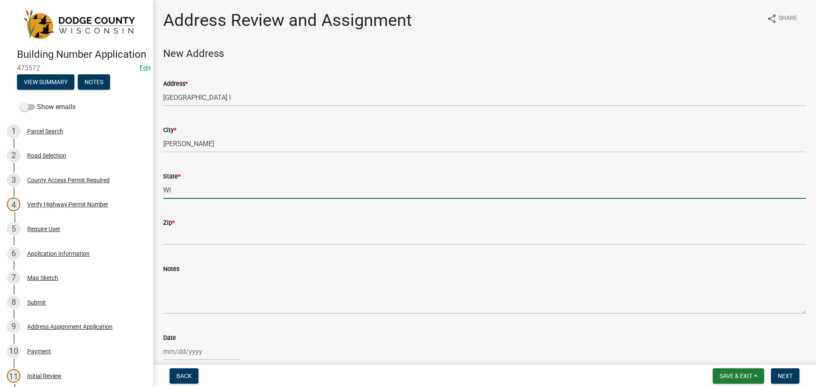
type input "WI"
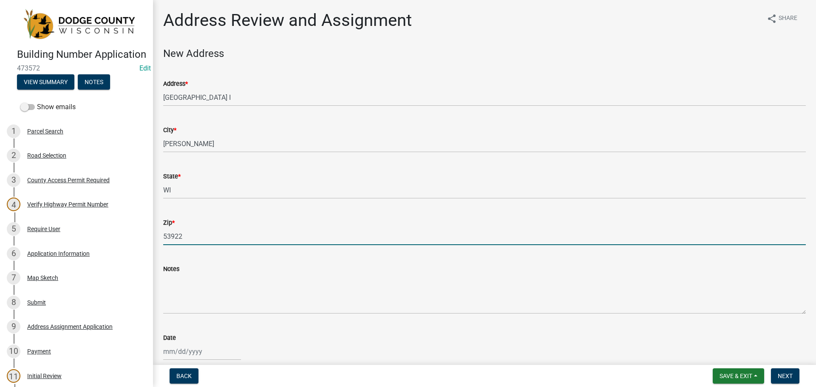
type input "53922"
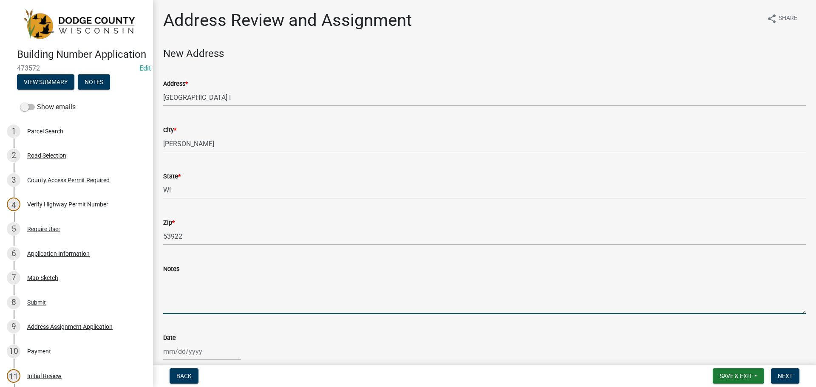
click at [185, 277] on textarea "Notes" at bounding box center [484, 294] width 643 height 40
type textarea "Activity Number: 2025-0837 Paid with check # 4393 Main entrance moving to CTH I…"
click at [189, 347] on div at bounding box center [202, 351] width 78 height 17
select select "9"
select select "2025"
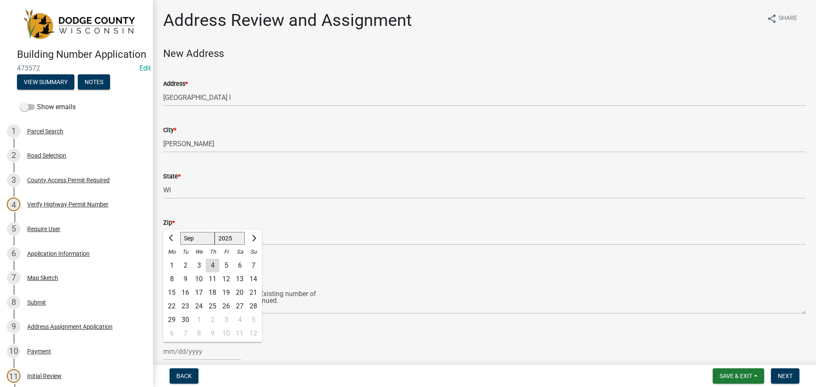
click at [212, 269] on div "4" at bounding box center [213, 266] width 14 height 14
type input "[DATE]"
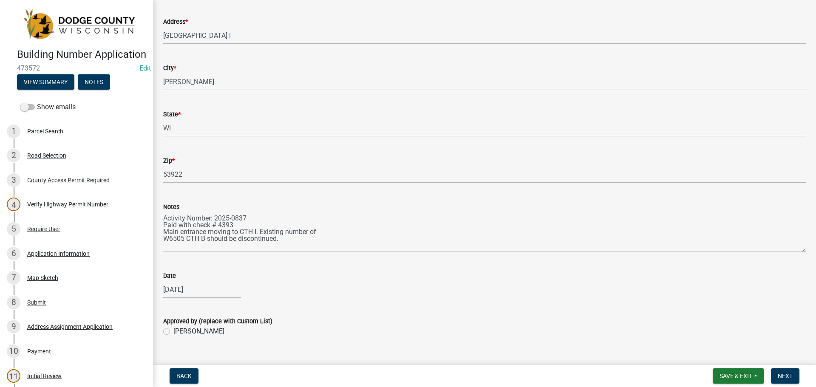
scroll to position [78, 0]
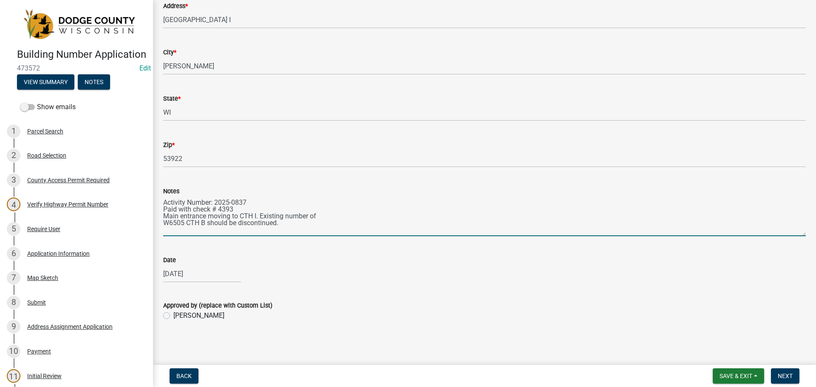
click at [244, 226] on textarea "Activity Number: 2025-0837 Paid with check # 4393 Main entrance moving to CTH I…" at bounding box center [484, 216] width 643 height 40
click at [269, 224] on textarea "Activity Number: 2025-0837 Paid with check # 4393 Main entrance moving to CTH I…" at bounding box center [484, 216] width 643 height 40
click at [279, 223] on textarea "Activity Number: 2025-0837 Paid with check # 4393 Main entrance moving to CTH I…" at bounding box center [484, 216] width 643 height 40
type textarea "Activity Number: 2025-0837 Paid with check # 4393 Main entrance moving to CTH I…"
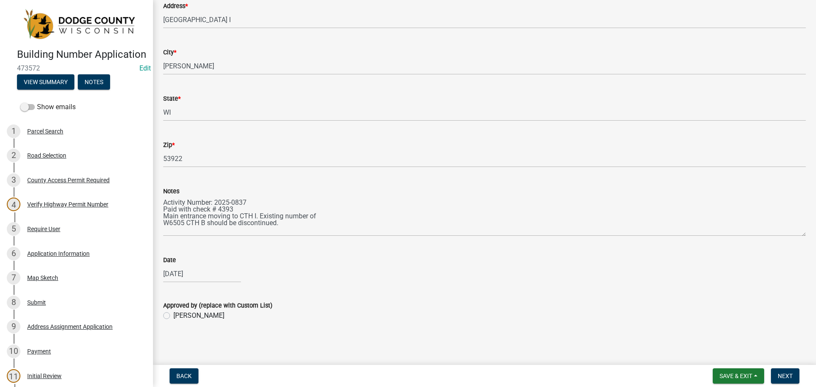
click at [173, 315] on label "[PERSON_NAME]" at bounding box center [198, 316] width 51 height 10
click at [173, 315] on input "[PERSON_NAME]" at bounding box center [176, 314] width 6 height 6
radio input "true"
click at [782, 373] on span "Next" at bounding box center [785, 376] width 15 height 7
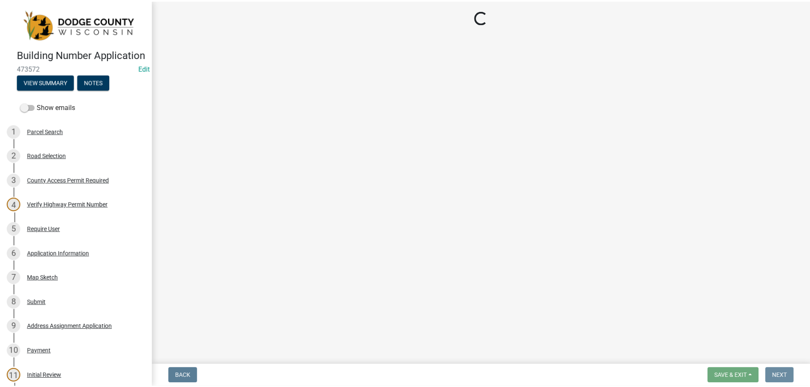
scroll to position [0, 0]
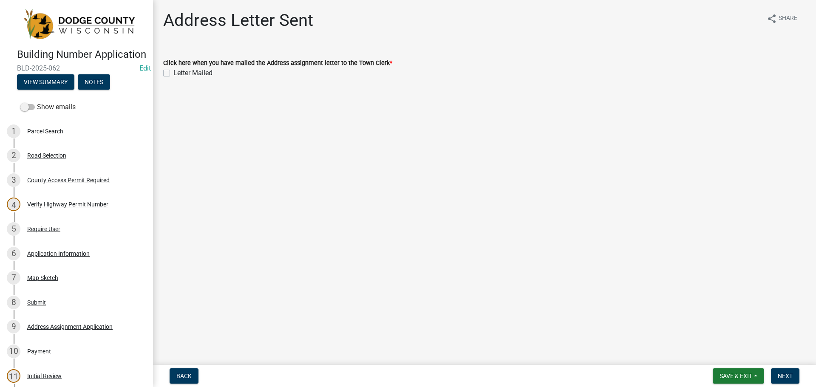
click at [173, 70] on label "Letter Mailed" at bounding box center [192, 73] width 39 height 10
click at [173, 70] on input "Letter Mailed" at bounding box center [176, 71] width 6 height 6
checkbox input "true"
click at [793, 378] on button "Next" at bounding box center [785, 375] width 28 height 15
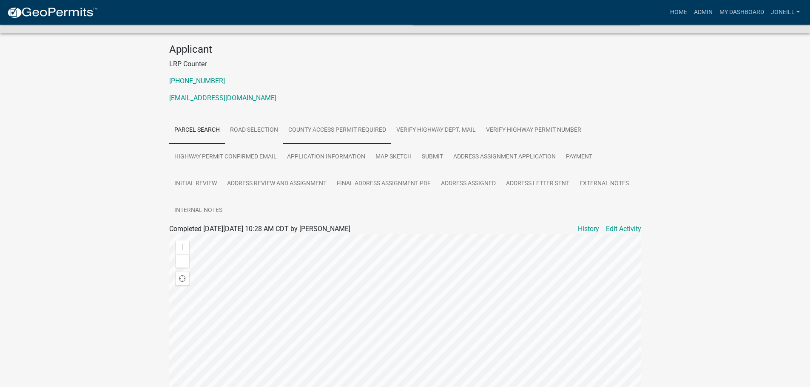
scroll to position [44, 0]
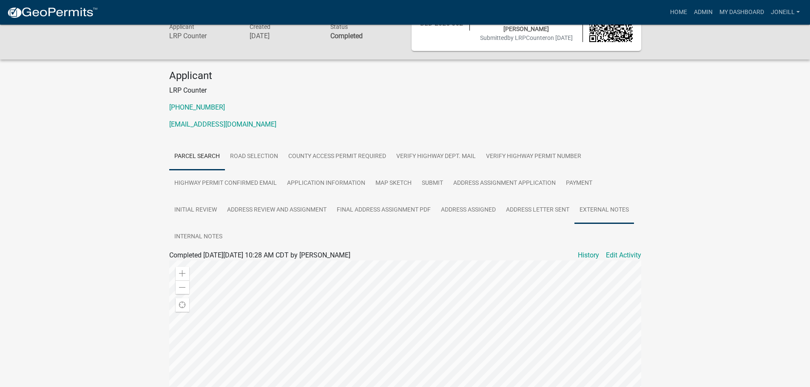
click at [604, 207] on link "External Notes" at bounding box center [603, 210] width 59 height 27
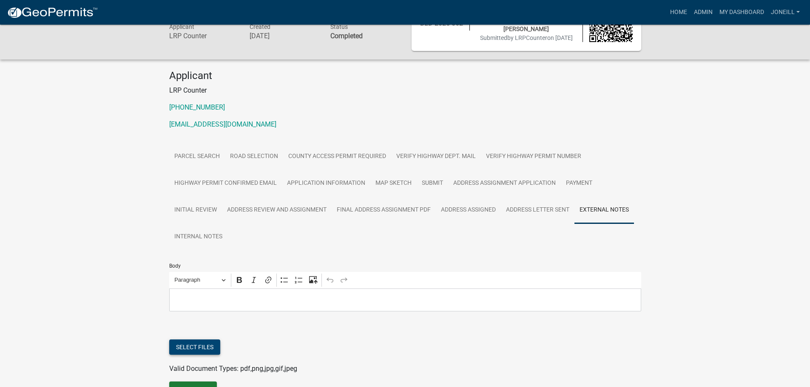
click at [206, 345] on button "Select files" at bounding box center [194, 347] width 51 height 15
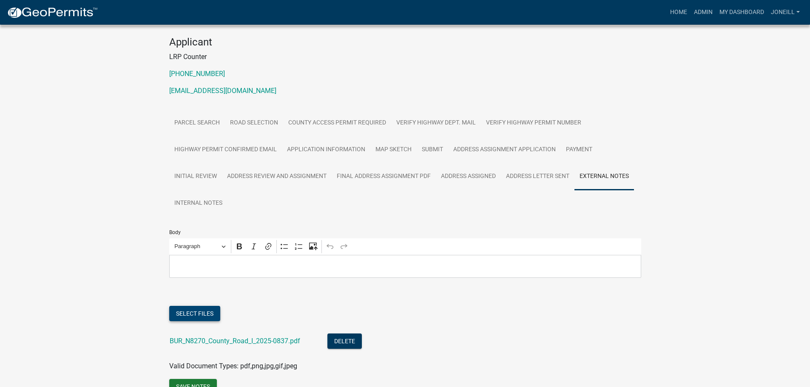
scroll to position [123, 0]
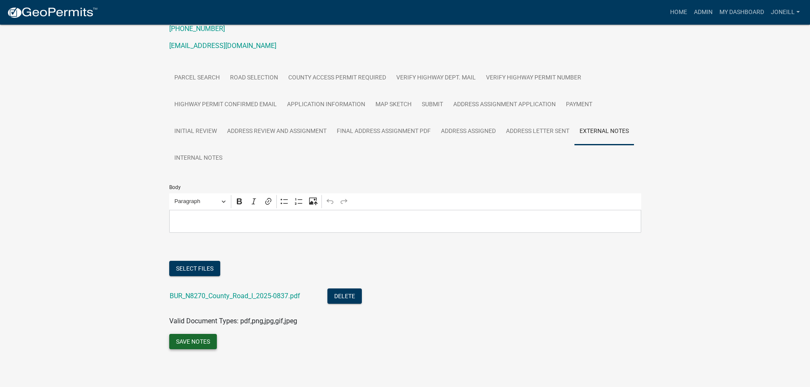
click at [190, 343] on button "Save Notes" at bounding box center [193, 341] width 48 height 15
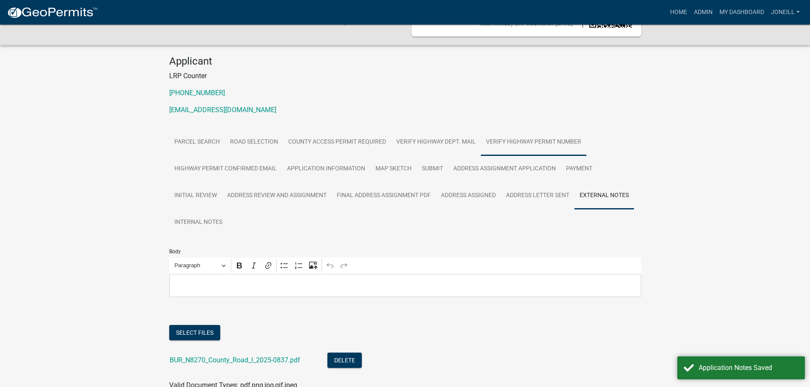
scroll to position [0, 0]
